Goal: Browse casually

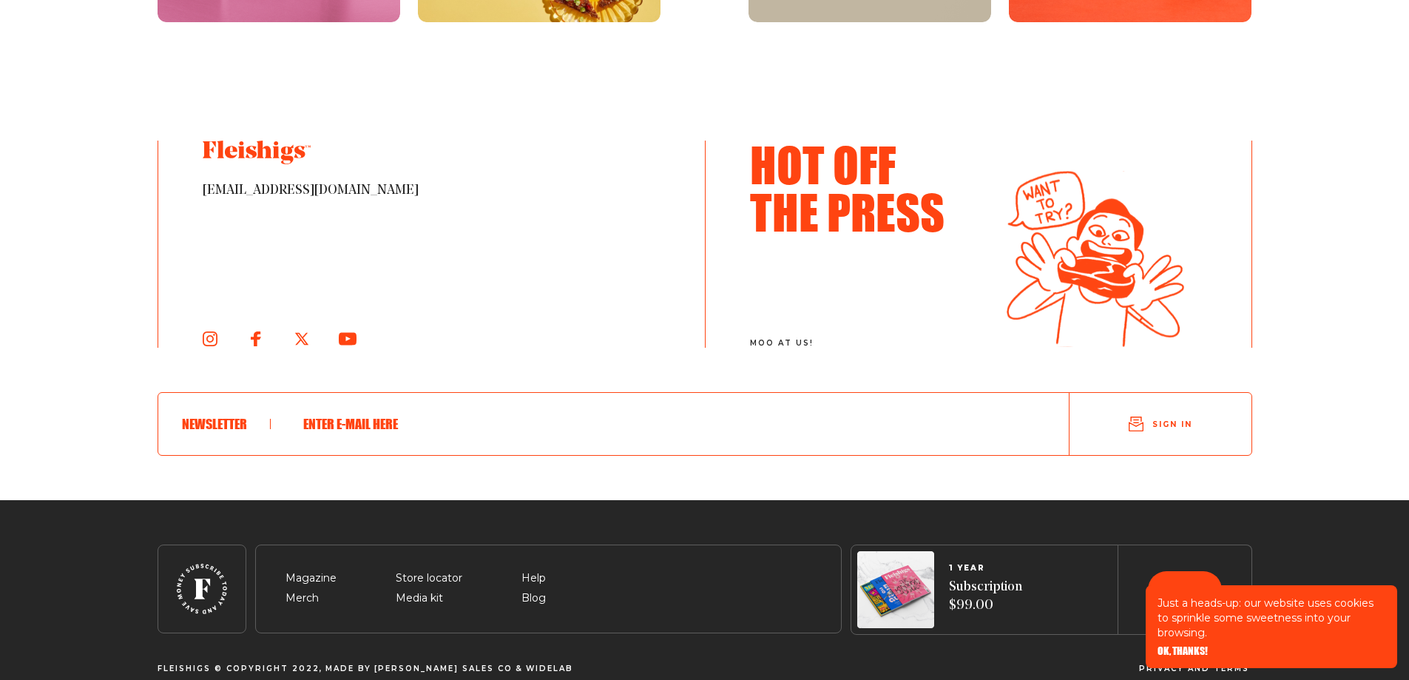
scroll to position [8109, 0]
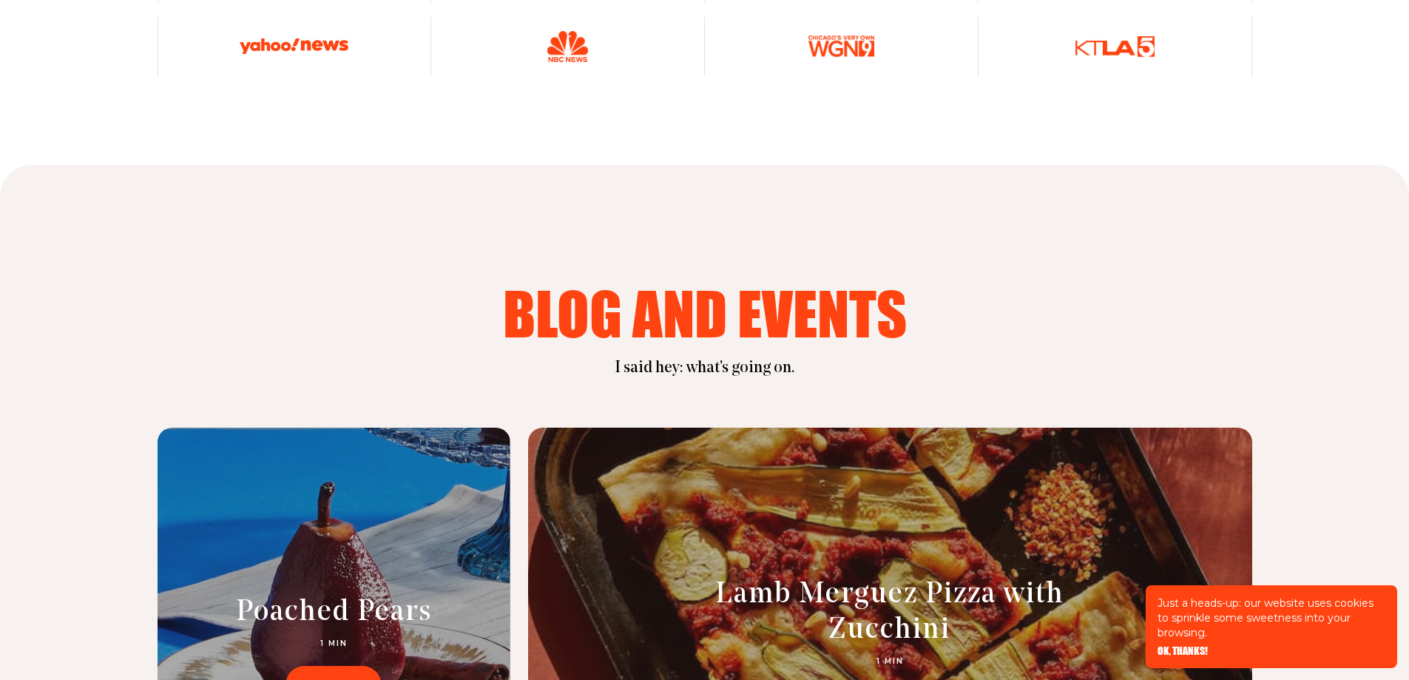
scroll to position [5816, 0]
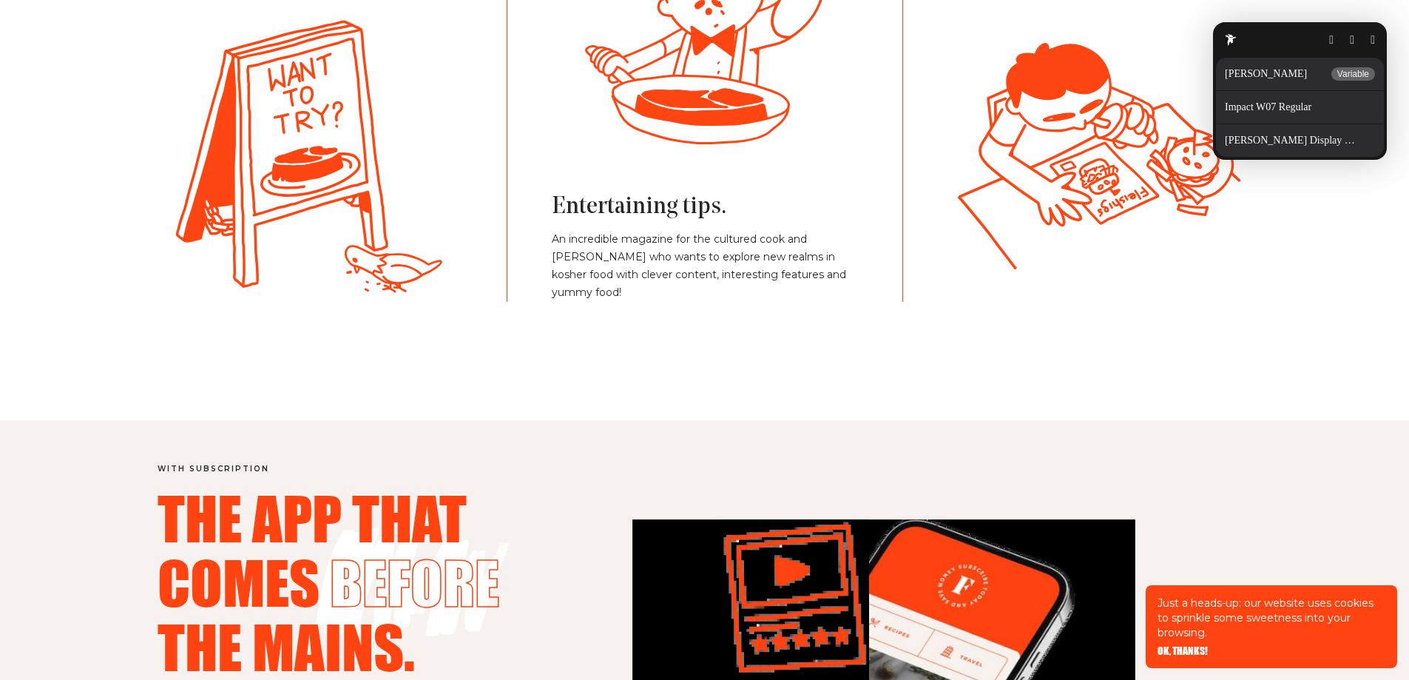
scroll to position [3302, 0]
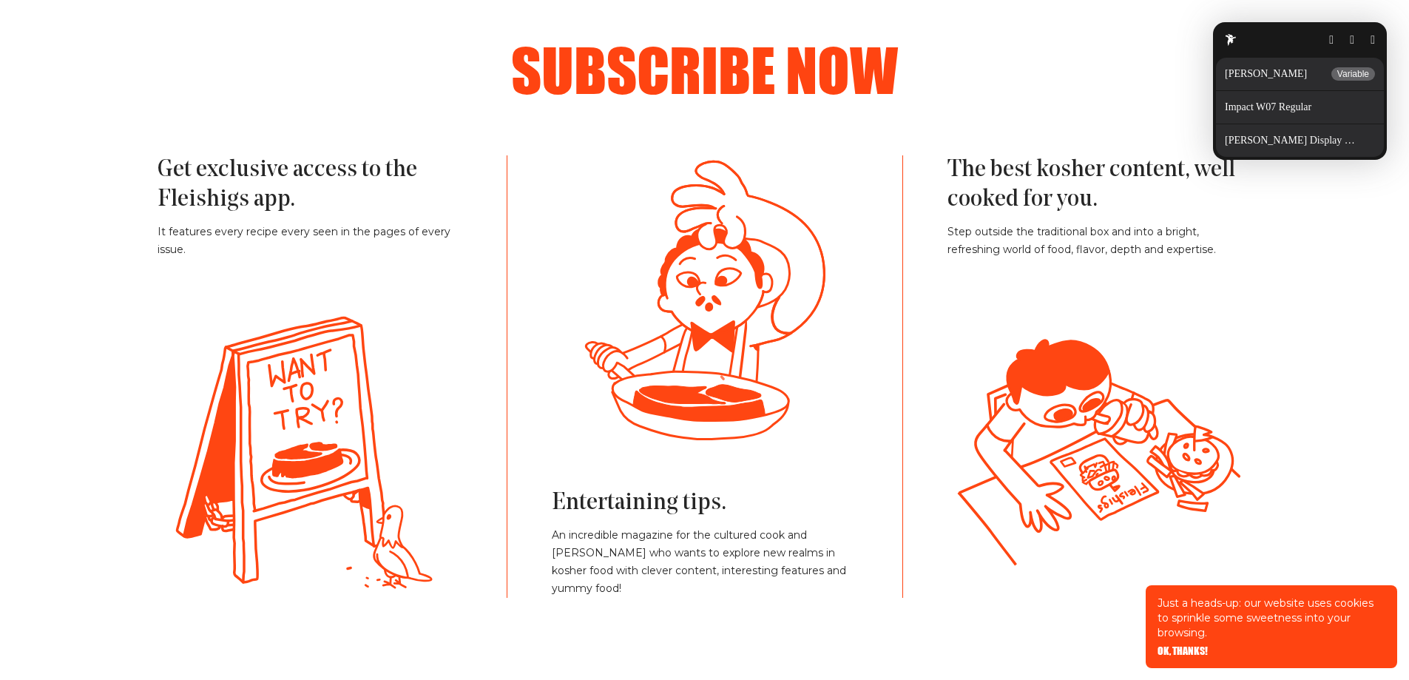
click at [1371, 34] on button "button" at bounding box center [1372, 40] width 4 height 12
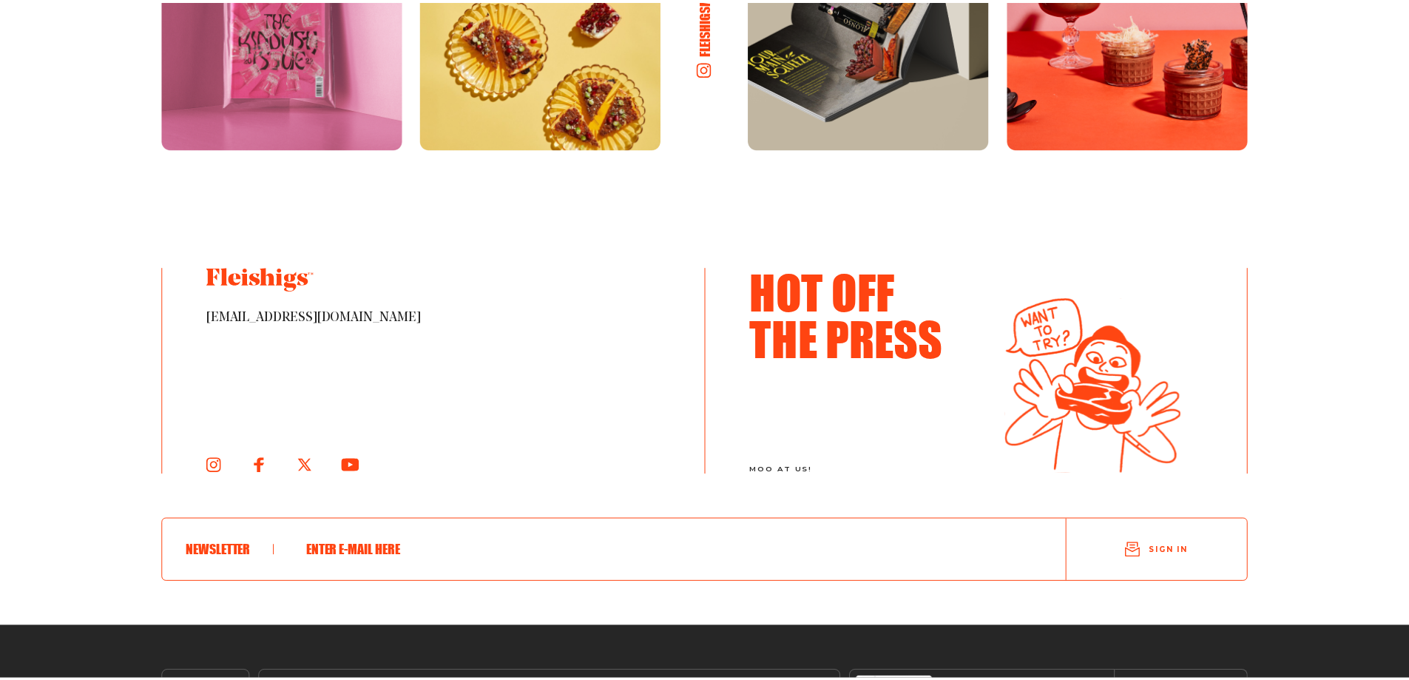
scroll to position [8109, 0]
